Goal: Check status

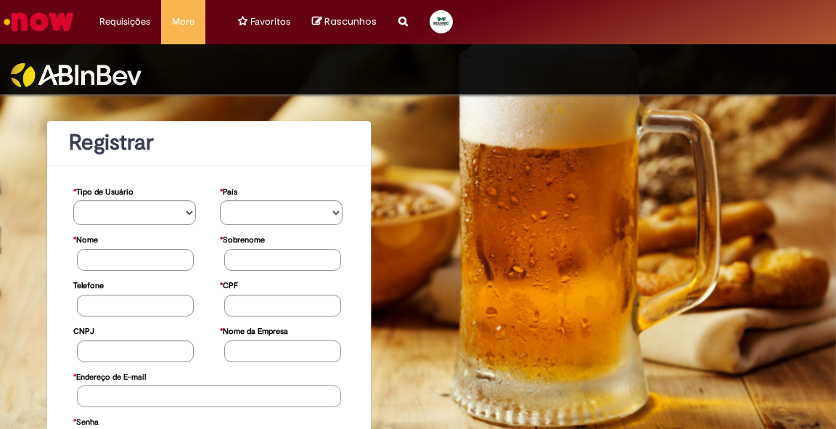
type input "**********"
drag, startPoint x: 498, startPoint y: 38, endPoint x: 497, endPoint y: 10, distance: 28.3
click at [497, 17] on nav "Requisições Exibir Todas as Solicitações Requisições Exibir Todas as Solicitaçõ…" at bounding box center [418, 22] width 836 height 44
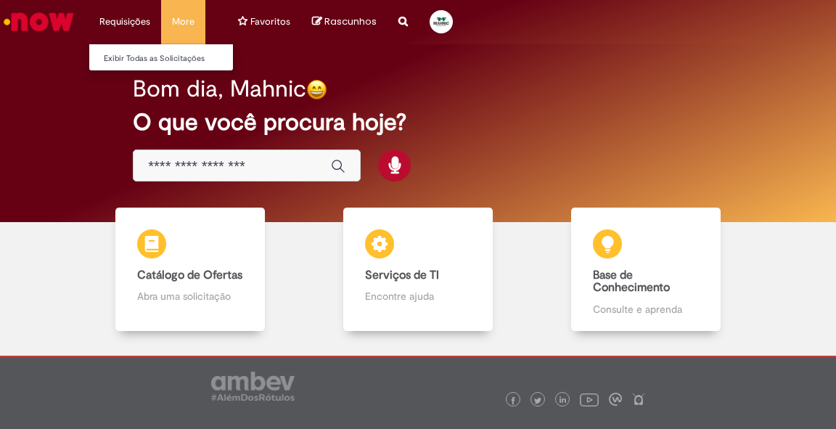
click at [116, 49] on li "Exibir Todas as Solicitações" at bounding box center [169, 57] width 160 height 19
click at [120, 59] on link "Exibir Todas as Solicitações" at bounding box center [169, 59] width 160 height 16
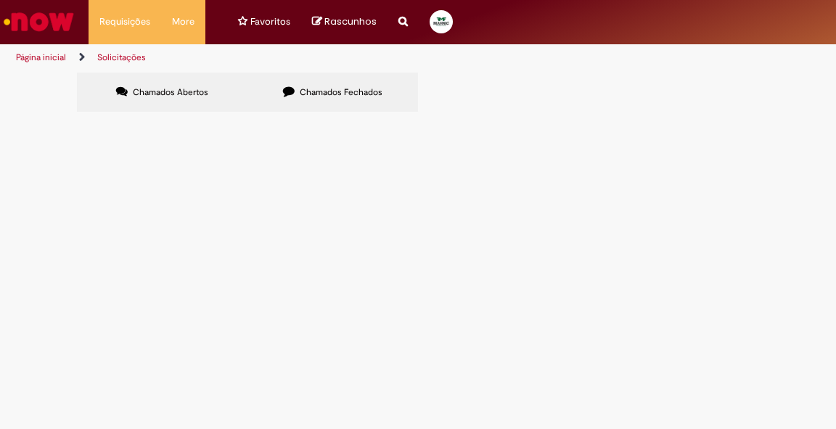
click at [303, 82] on label "Chamados Fechados" at bounding box center [332, 92] width 170 height 39
click at [0, 0] on td "solicito NFD para uma devolutiva de 19 pallets na ambev de anapolis referente a…" at bounding box center [0, 0] width 0 height 0
click at [0, 0] on span "[DATE] 17:04:30" at bounding box center [0, 0] width 0 height 0
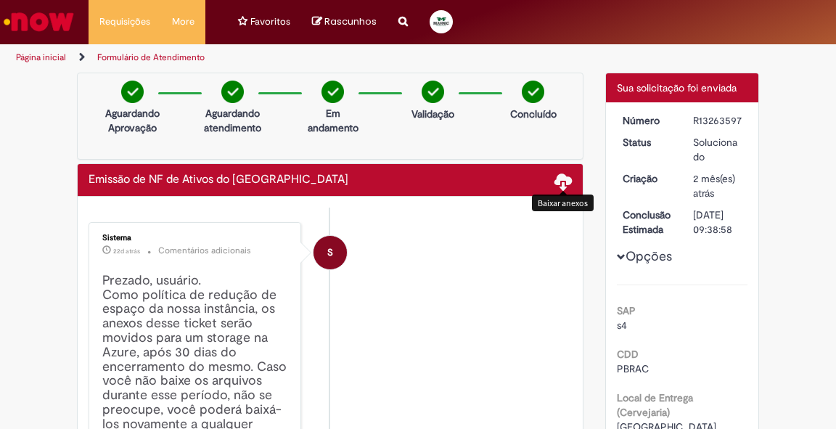
click at [558, 179] on span at bounding box center [562, 180] width 17 height 17
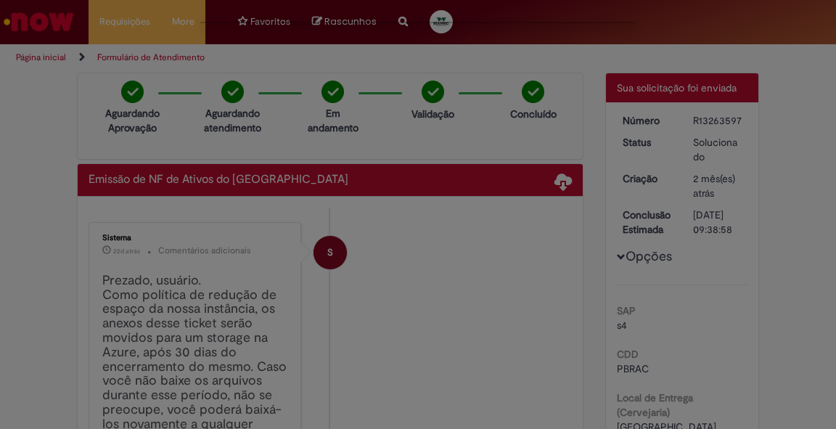
click at [454, 180] on div at bounding box center [418, 214] width 836 height 429
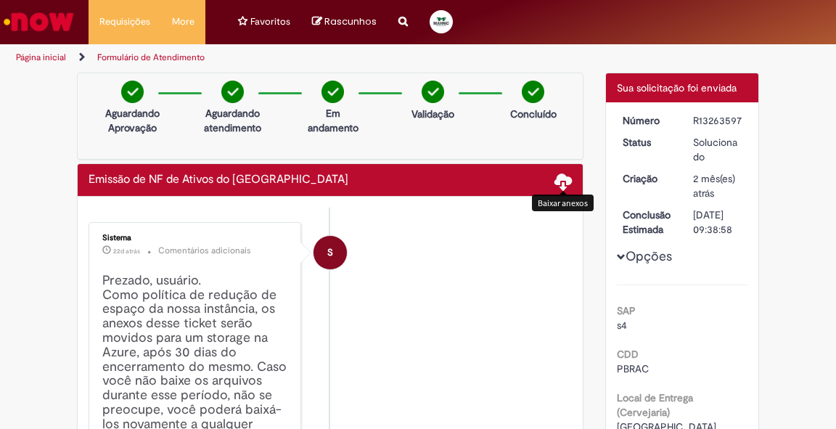
click at [564, 175] on span at bounding box center [562, 180] width 17 height 17
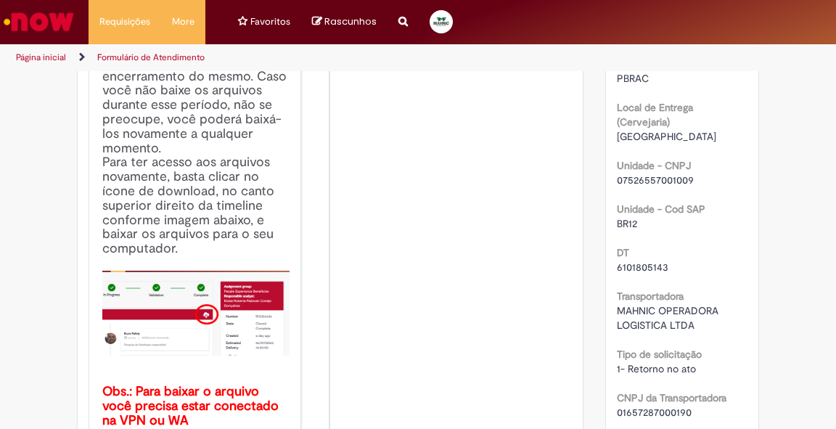
scroll to position [406, 0]
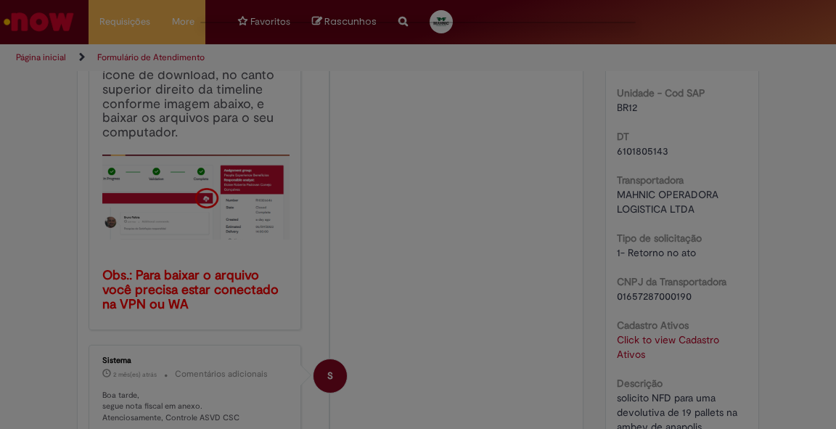
click at [835, 229] on div at bounding box center [418, 214] width 836 height 429
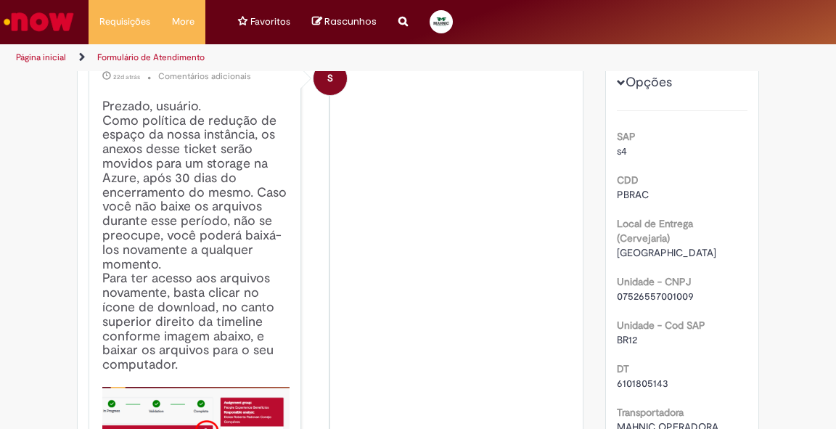
scroll to position [0, 0]
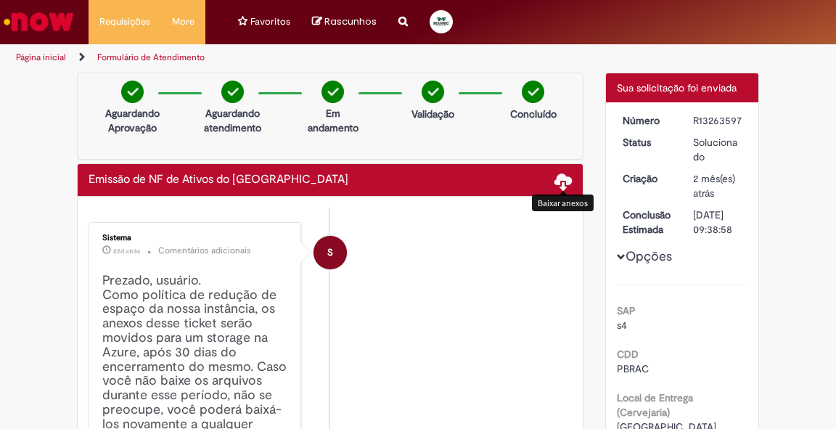
click at [554, 180] on span at bounding box center [562, 180] width 17 height 17
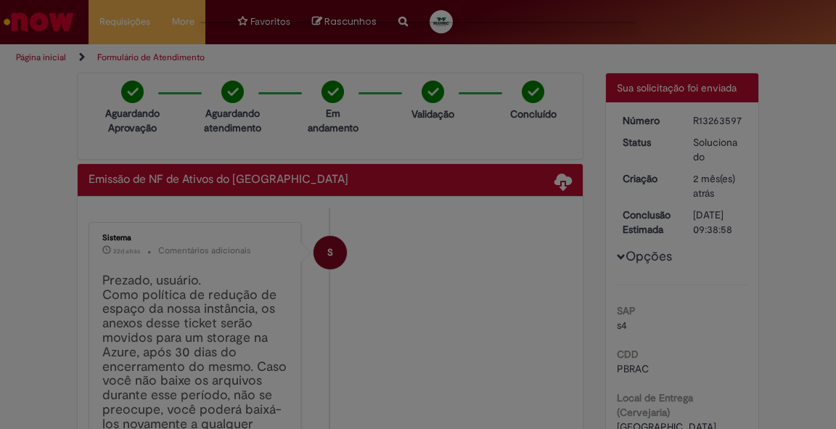
click at [778, 311] on div at bounding box center [418, 214] width 836 height 429
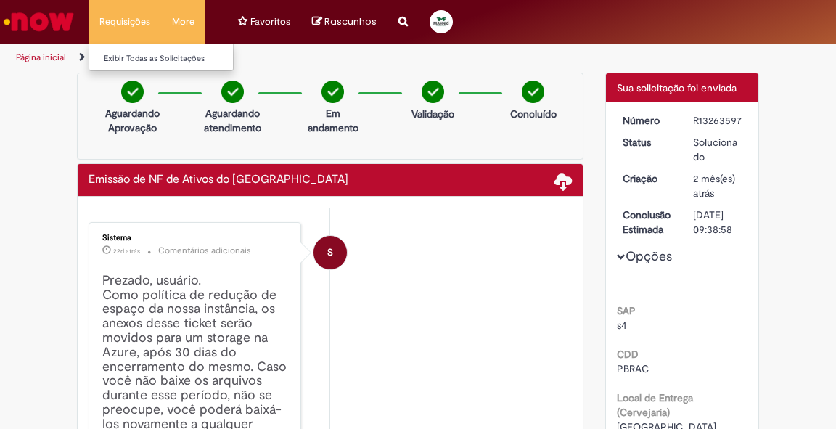
click at [131, 22] on li "Requisições Exibir Todas as Solicitações" at bounding box center [125, 22] width 73 height 44
click at [125, 54] on link "Exibir Todas as Solicitações" at bounding box center [169, 59] width 160 height 16
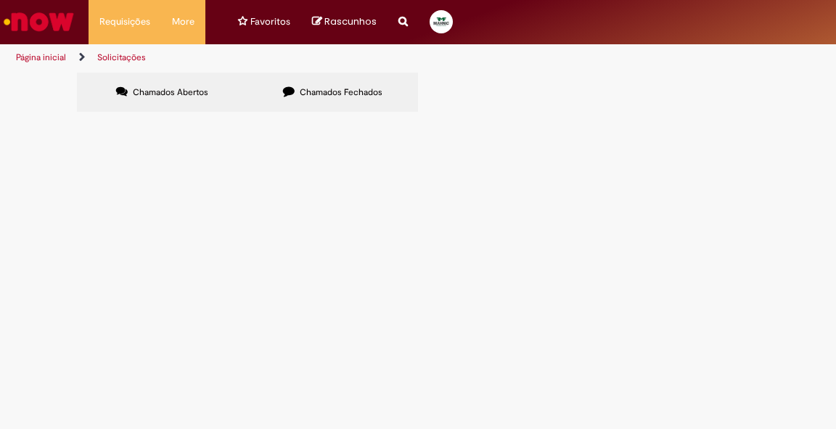
click at [298, 93] on label "Chamados Fechados" at bounding box center [332, 92] width 170 height 39
click at [0, 0] on span "solicito NFD para uma devolutiva de 19 pallets na ambev de anapolis referente a…" at bounding box center [0, 0] width 0 height 0
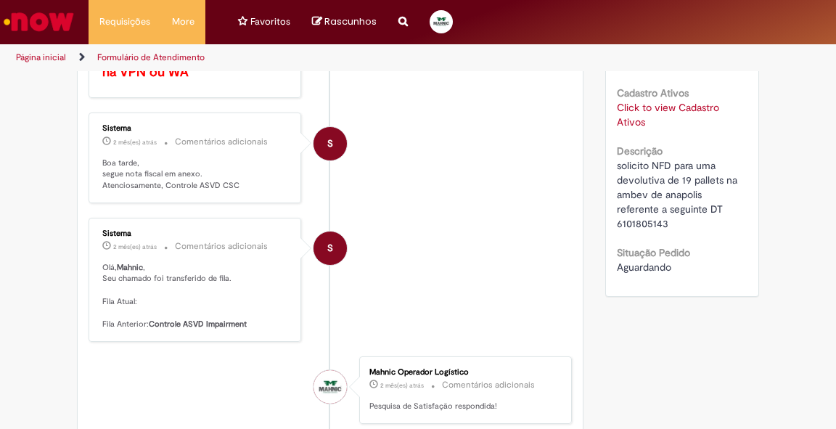
scroll to position [580, 0]
